Goal: Task Accomplishment & Management: Manage account settings

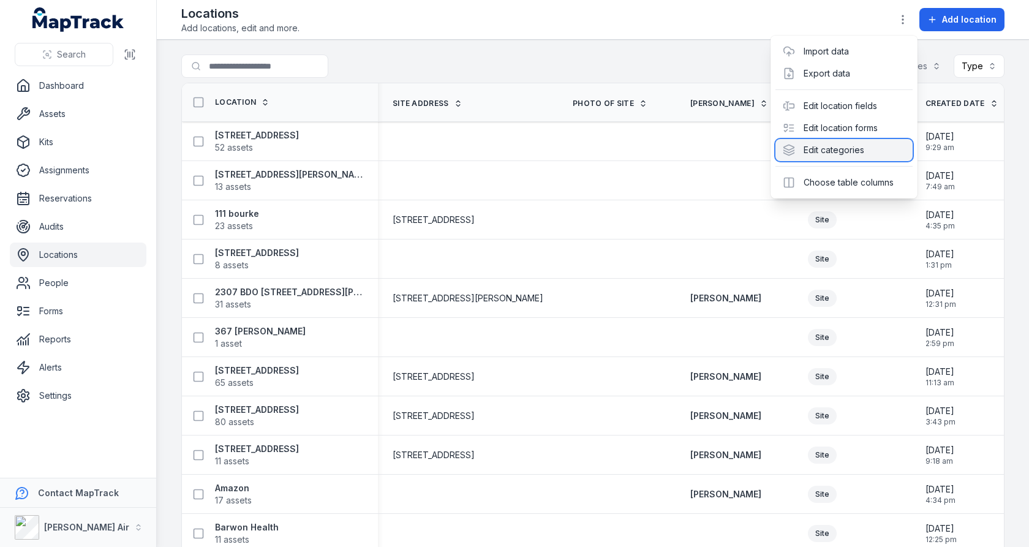
click at [849, 148] on div "Edit categories" at bounding box center [844, 150] width 137 height 22
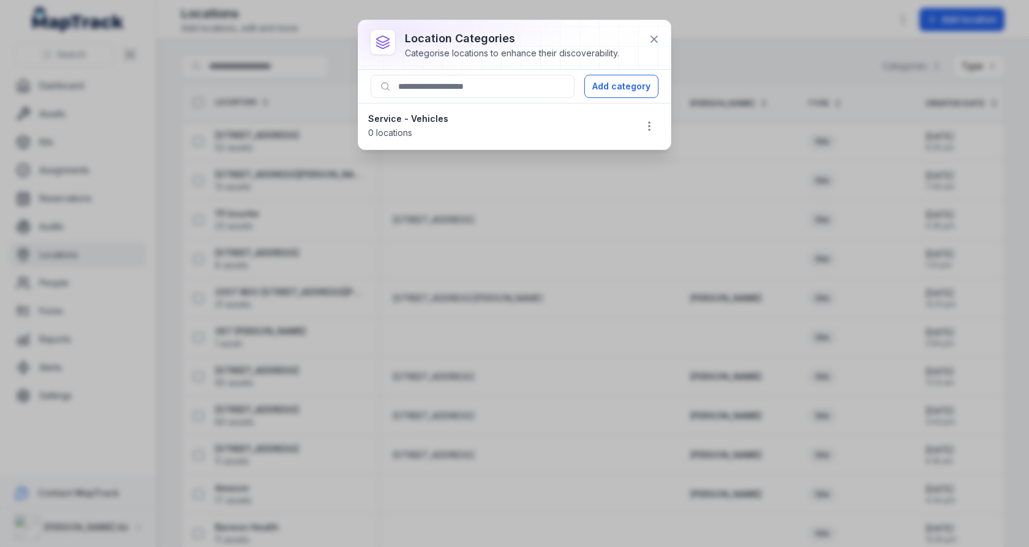
click at [434, 113] on strong "Service - Vehicles" at bounding box center [496, 119] width 257 height 12
copy strong "Service - Vehicles"
click at [643, 120] on icon "button" at bounding box center [649, 126] width 12 height 12
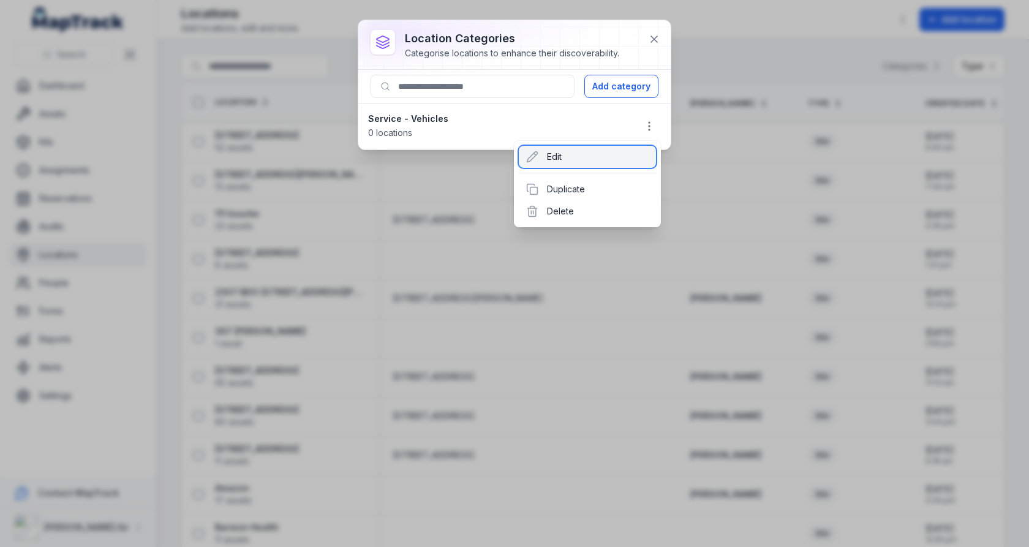
click at [619, 150] on div "Edit" at bounding box center [587, 157] width 137 height 22
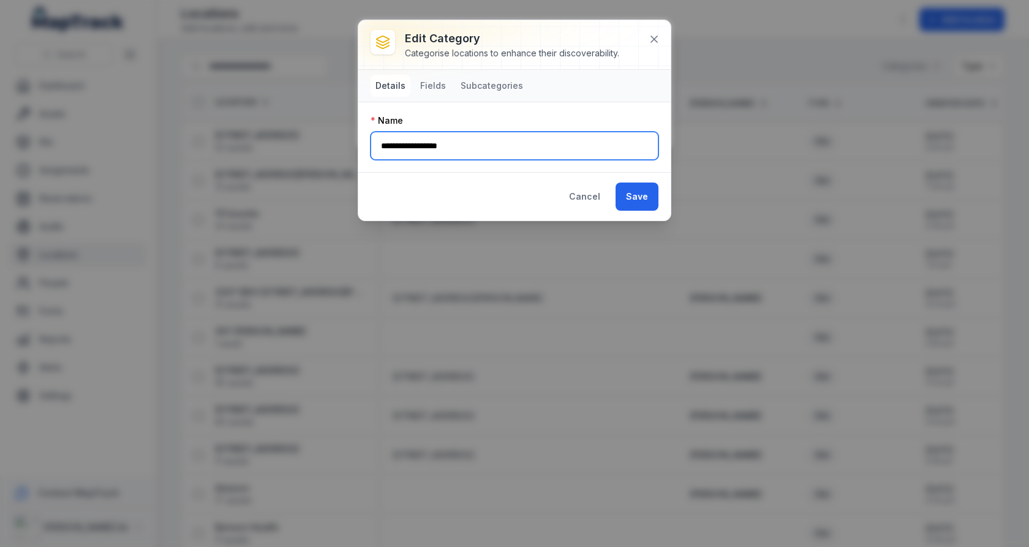
click at [420, 142] on input "**********" at bounding box center [515, 146] width 288 height 28
type input "**********"
click at [640, 186] on button "Save" at bounding box center [637, 197] width 43 height 28
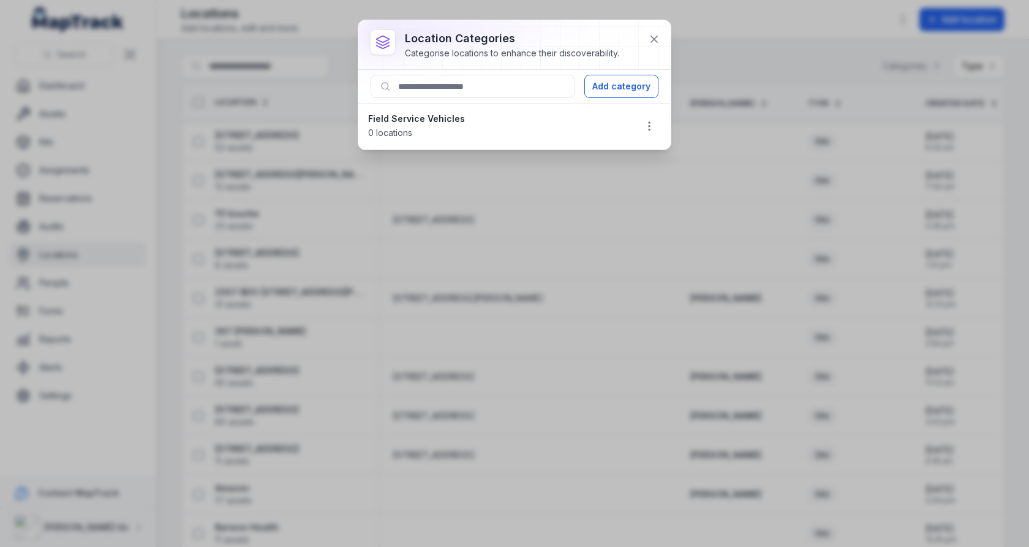
click at [434, 117] on strong "Field Service Vehicles" at bounding box center [496, 119] width 257 height 12
copy strong "Field Service Vehicles"
click at [661, 44] on icon at bounding box center [654, 39] width 12 height 12
